Goal: Information Seeking & Learning: Learn about a topic

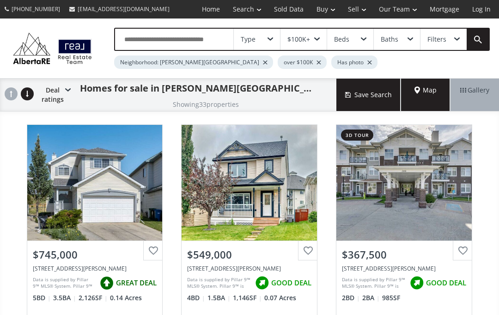
click at [202, 43] on input "text" at bounding box center [174, 39] width 118 height 21
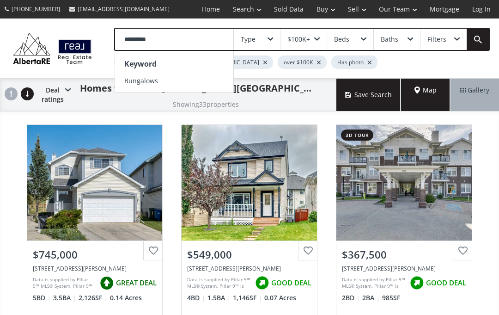
type input "*********"
click at [474, 33] on link at bounding box center [478, 39] width 22 height 21
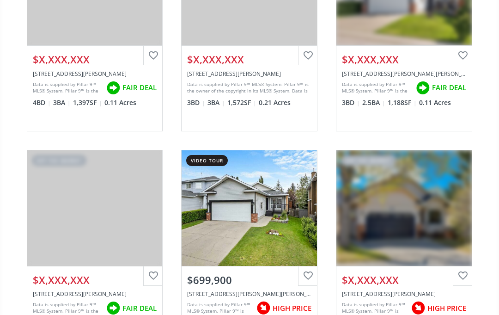
scroll to position [490, 0]
click at [260, 203] on div "View Photos & Details" at bounding box center [249, 207] width 67 height 9
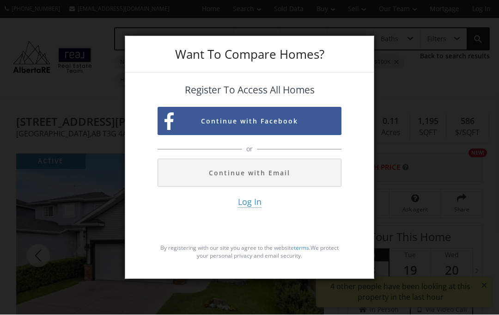
click at [438, 87] on div "Want To Compare Homes? Register To Access All Homes Continue with Facebook or C…" at bounding box center [249, 157] width 499 height 315
click at [384, 61] on div "Want To Compare Homes? Register To Access All Homes Continue with Facebook or C…" at bounding box center [249, 157] width 499 height 315
click at [440, 62] on div "Want To Compare Homes? Register To Access All Homes Continue with Facebook or C…" at bounding box center [249, 157] width 499 height 315
